Goal: Task Accomplishment & Management: Use online tool/utility

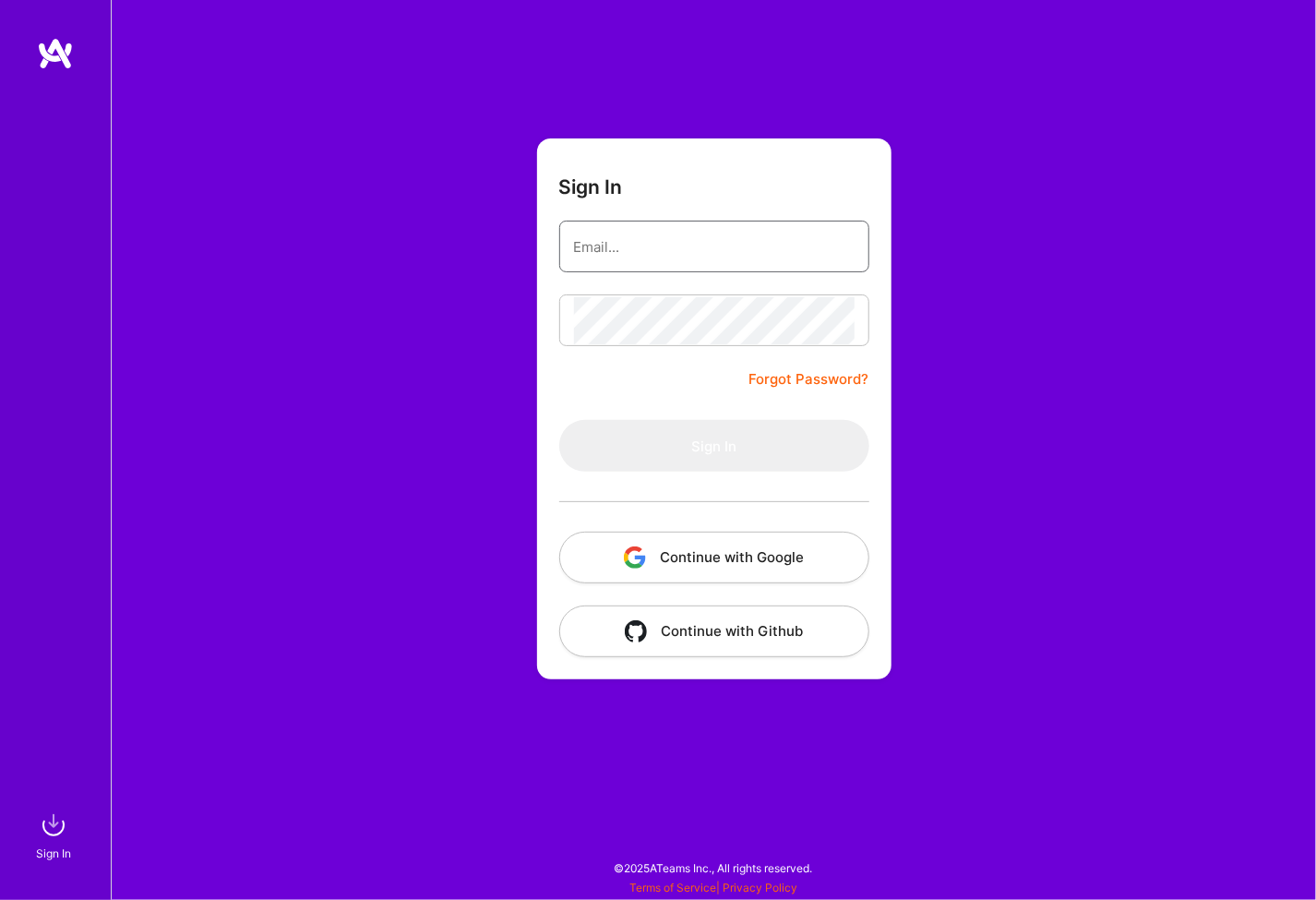
click at [617, 242] on input "email" at bounding box center [714, 247] width 280 height 47
type input "[PERSON_NAME][EMAIL_ADDRESS][PERSON_NAME][DOMAIN_NAME]"
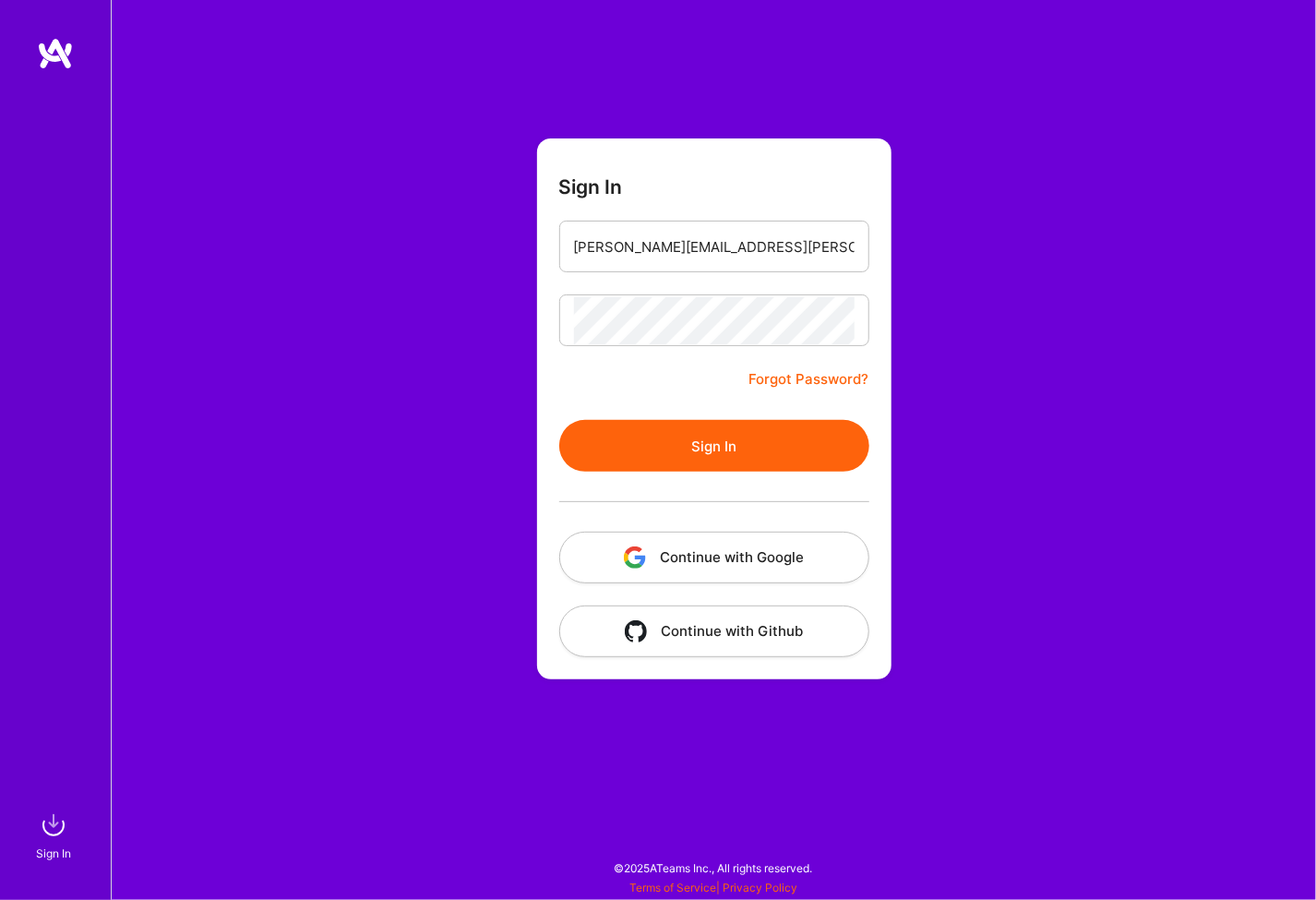
click at [560, 420] on button "Sign In" at bounding box center [714, 446] width 310 height 52
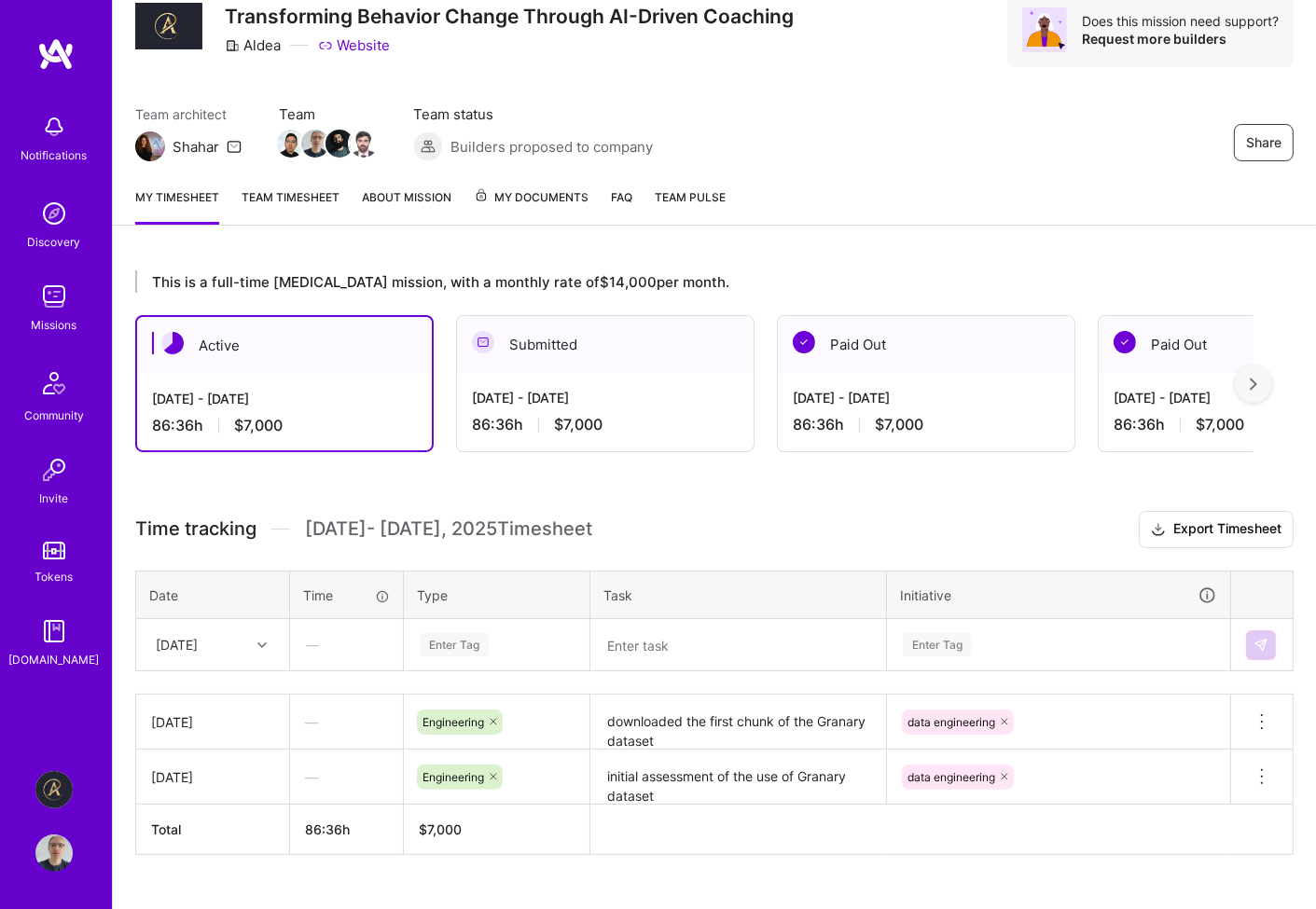
scroll to position [107, 0]
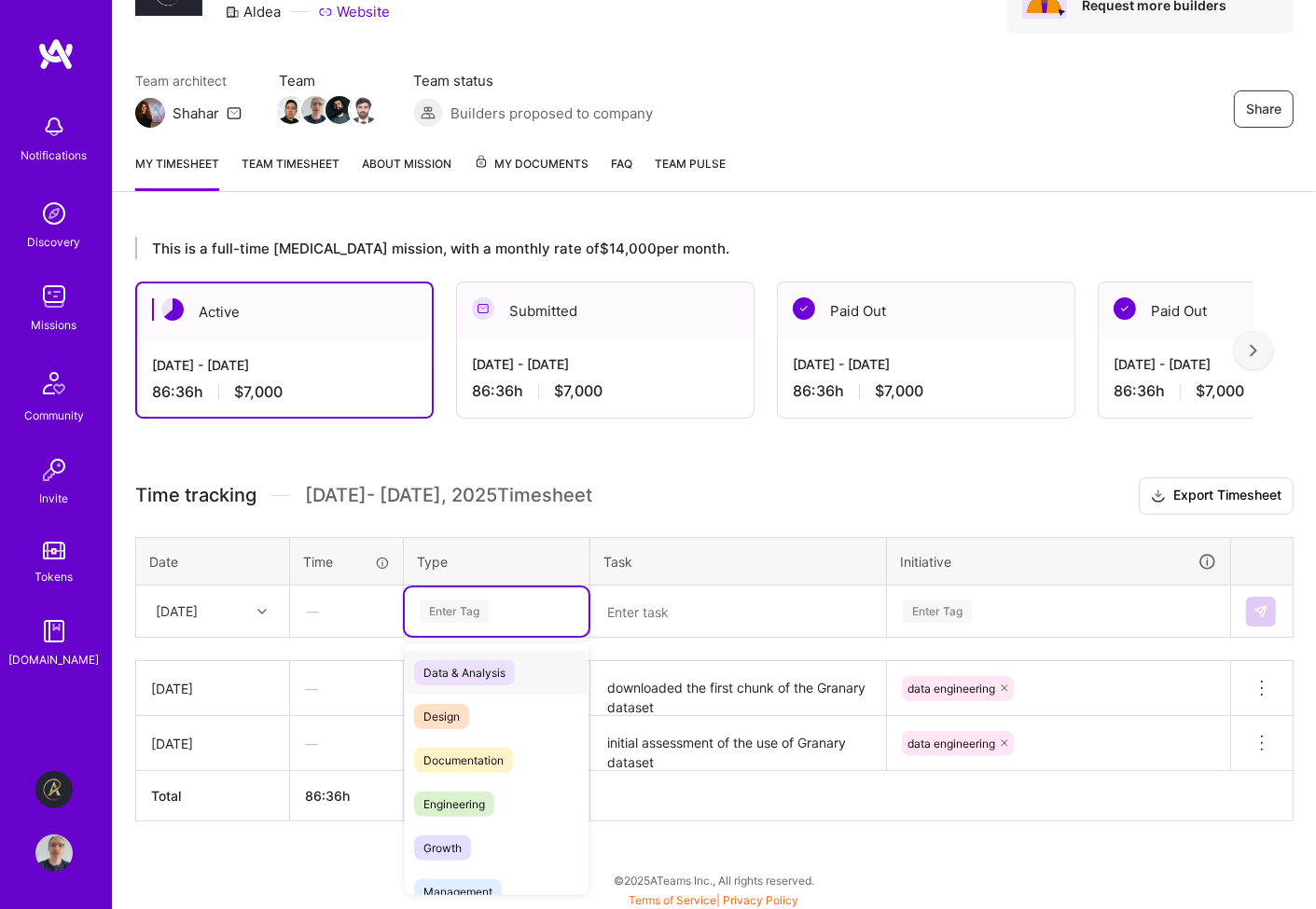
click at [519, 600] on div "Enter Tag" at bounding box center [497, 611] width 158 height 24
click at [475, 795] on span "Engineering" at bounding box center [453, 804] width 80 height 26
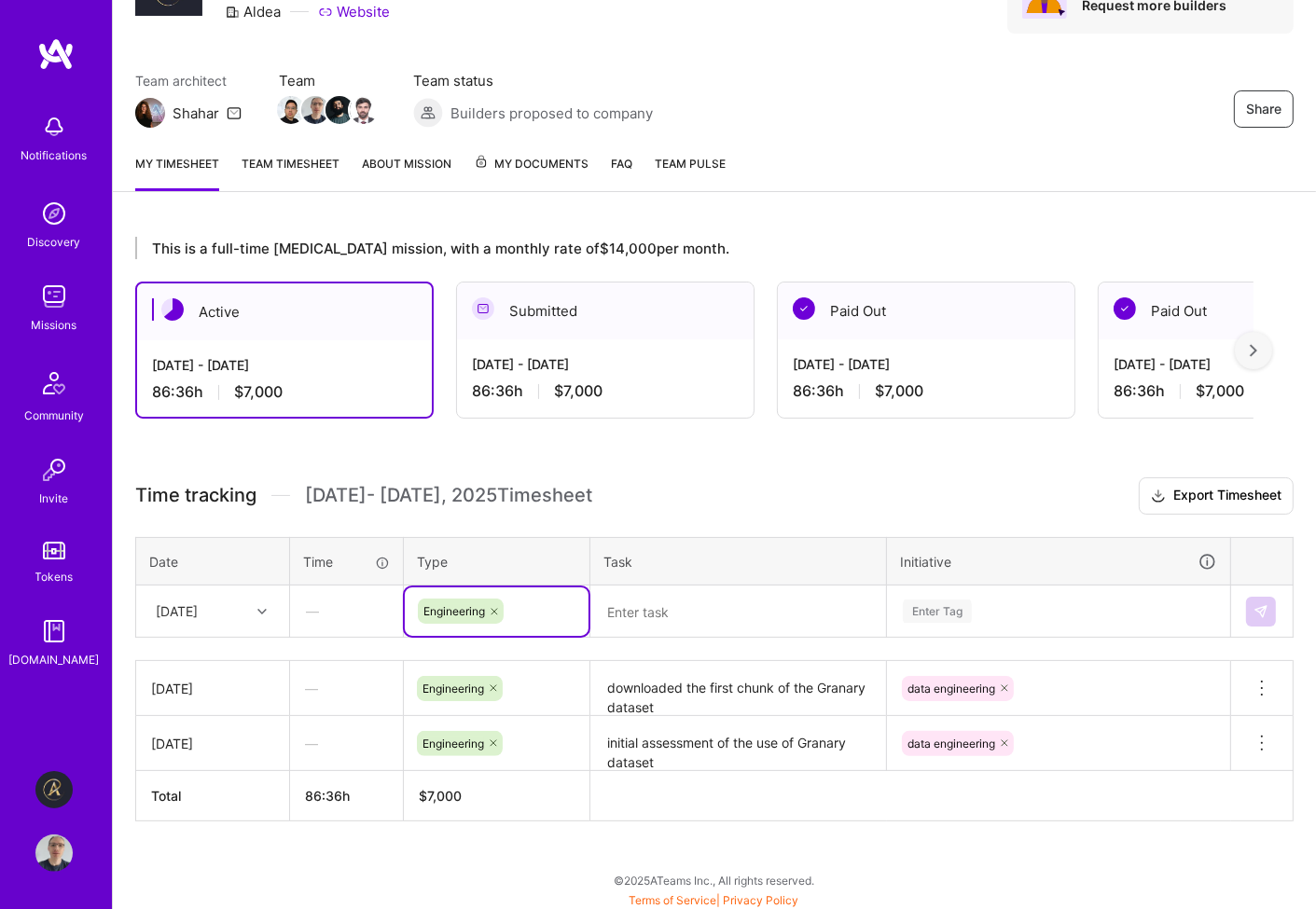
click at [969, 607] on div "Enter Tag" at bounding box center [1058, 611] width 342 height 48
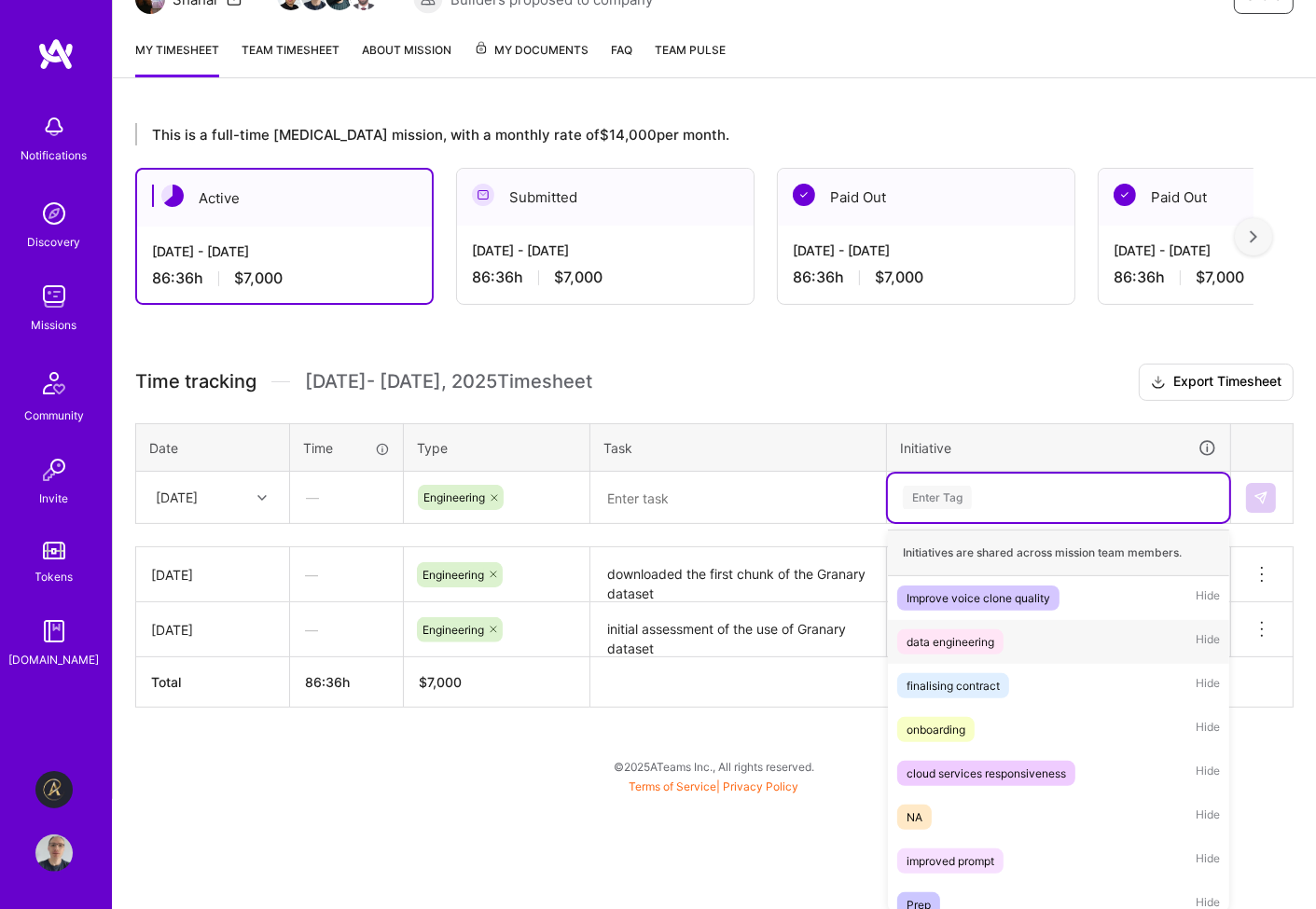
click at [970, 640] on div "data engineering" at bounding box center [950, 643] width 88 height 20
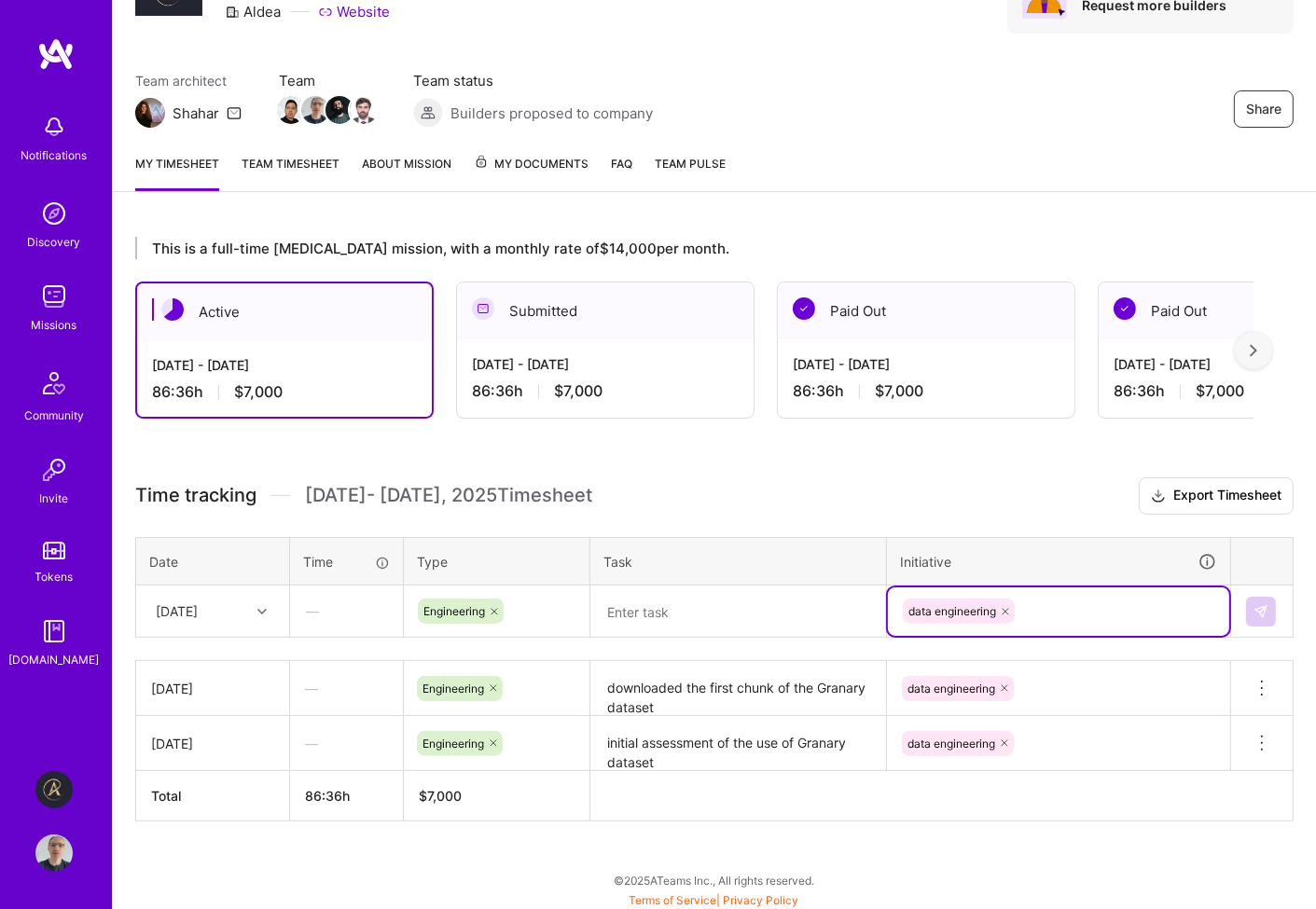
click at [687, 618] on textarea at bounding box center [738, 611] width 292 height 48
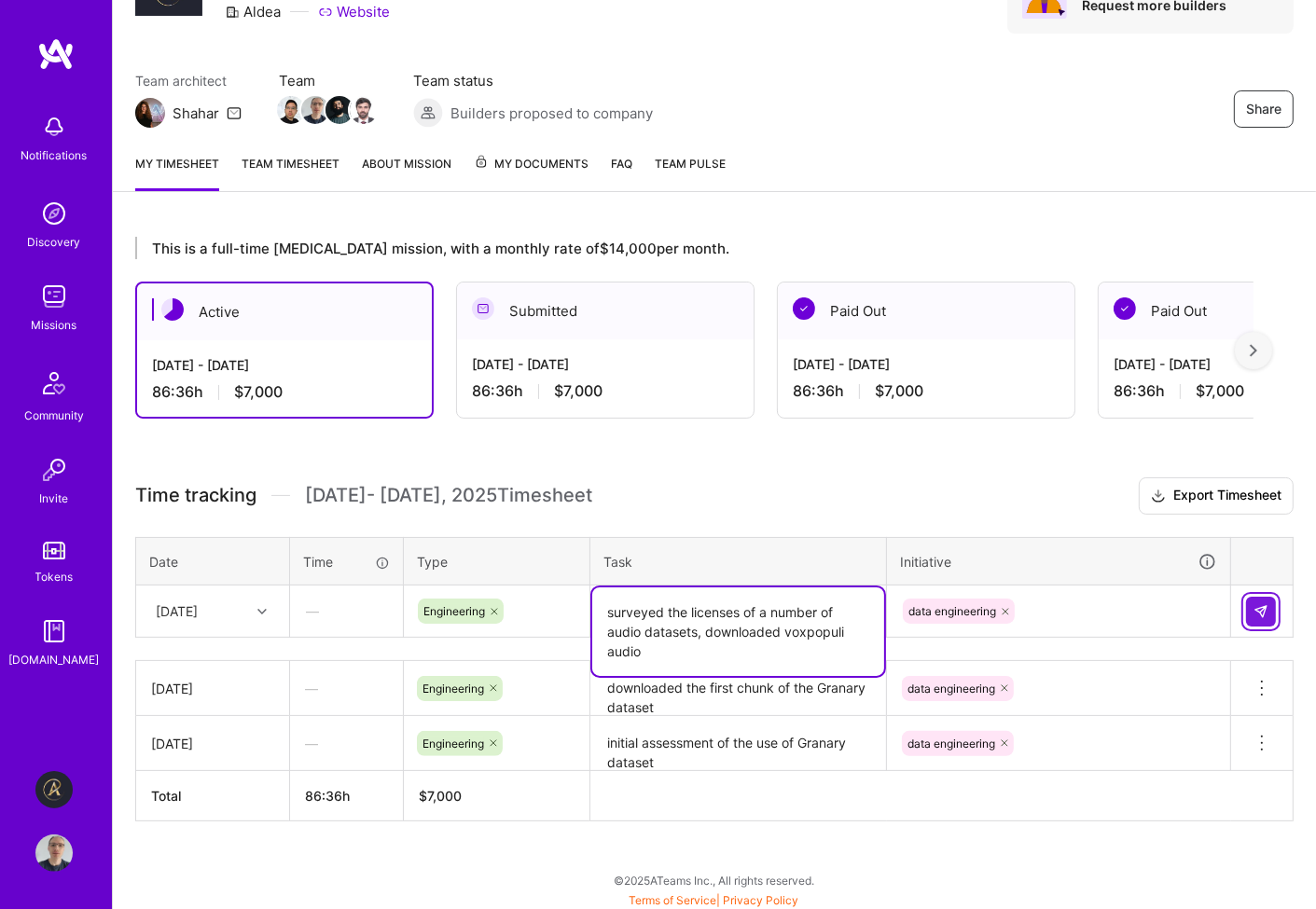
type textarea "surveyed the licenses of a number of audio datasets, downloaded voxpopuli audio"
click at [1261, 607] on img at bounding box center [1261, 611] width 15 height 15
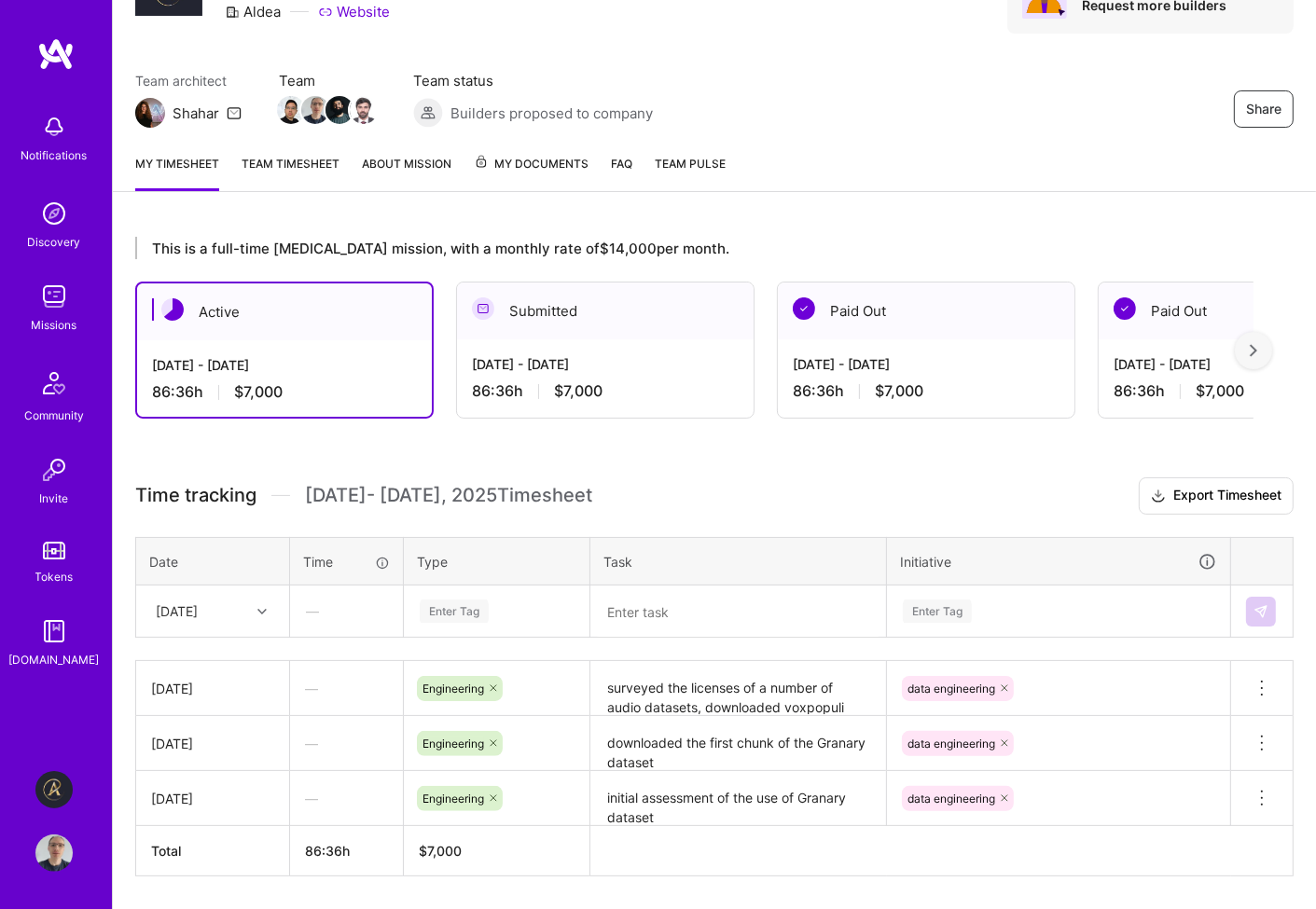
click at [764, 452] on div "This is a full-time [MEDICAL_DATA] mission, with a monthly rate of $14,000 per …" at bounding box center [714, 590] width 1203 height 753
click at [918, 59] on div "Share Transforming Behavior Change Through AI-Driven Coaching Aldea Website Doe…" at bounding box center [714, 16] width 1203 height 245
